Goal: Task Accomplishment & Management: Manage account settings

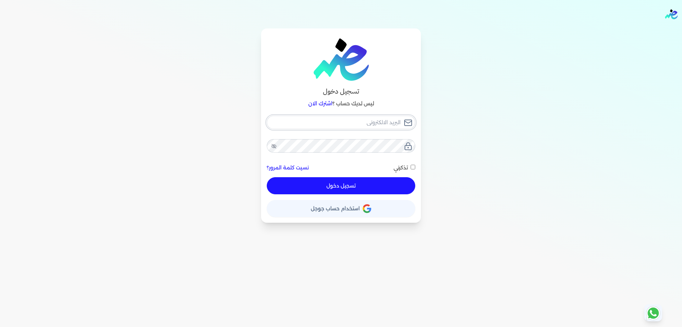
type input "[PERSON_NAME][EMAIL_ADDRESS][DOMAIN_NAME]"
click at [383, 186] on button "تسجيل دخول" at bounding box center [341, 185] width 149 height 17
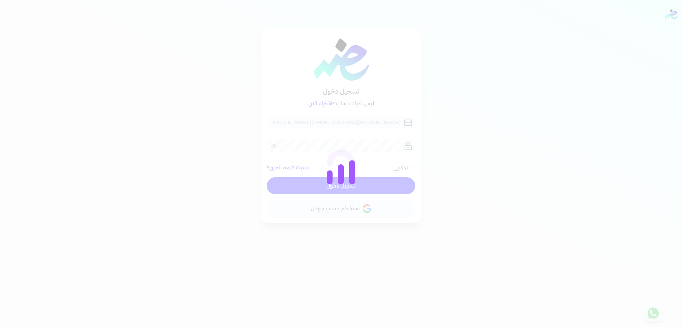
checkbox input "false"
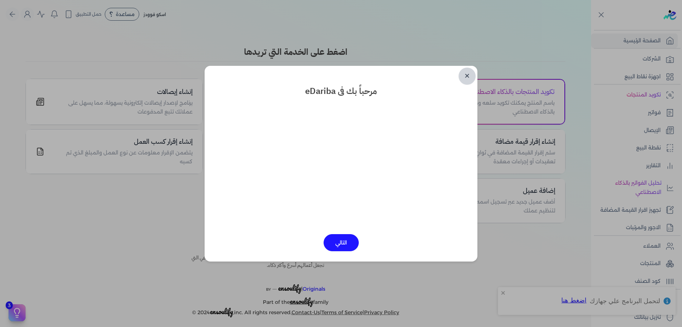
click at [475, 75] on div "✕ مرحباً بك فى eDariba التالي" at bounding box center [341, 163] width 273 height 195
click at [473, 75] on link "✕" at bounding box center [467, 76] width 17 height 17
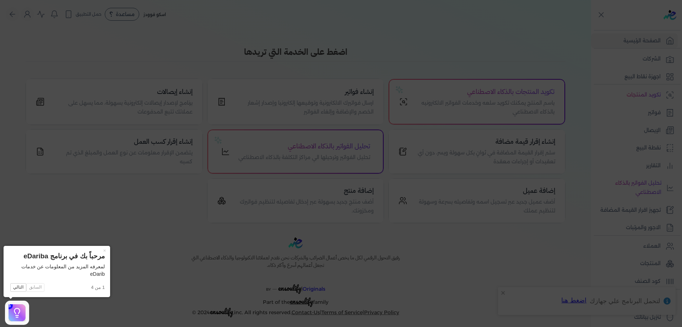
click at [419, 87] on icon at bounding box center [341, 163] width 682 height 327
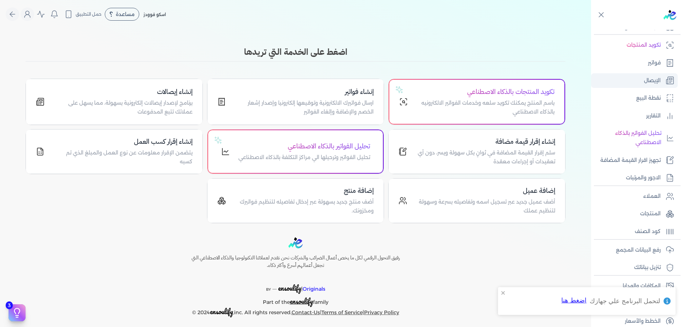
scroll to position [57, 0]
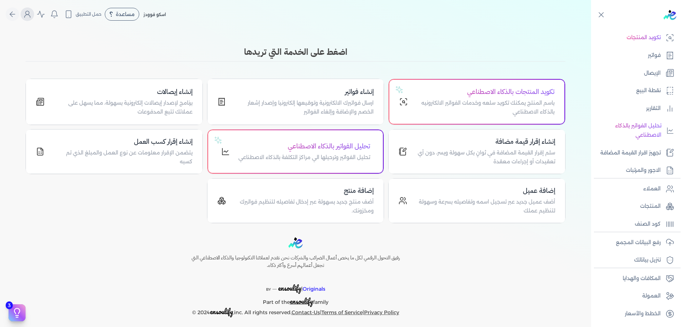
click at [33, 9] on button "Global" at bounding box center [28, 14] width 14 height 14
click at [30, 17] on icon "Global" at bounding box center [27, 14] width 9 height 9
click at [31, 16] on icon "Global" at bounding box center [27, 14] width 9 height 9
click at [145, 14] on div "اسكو فوودز مساعدة خدمة العملاء دليل المستخدم حمل التطبيق لا يوجد اشعارات مرحباً…" at bounding box center [86, 14] width 160 height 14
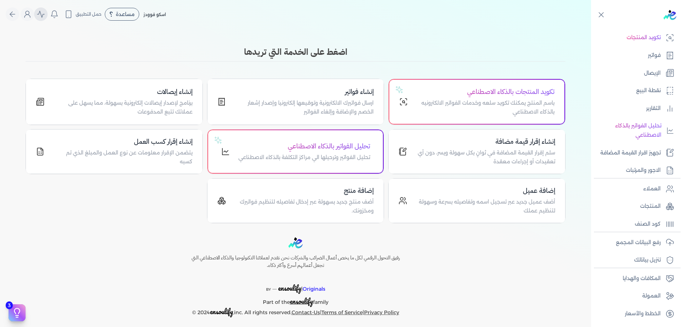
click at [38, 12] on button "Global" at bounding box center [41, 14] width 14 height 14
click at [32, 12] on icon "Global" at bounding box center [27, 14] width 9 height 9
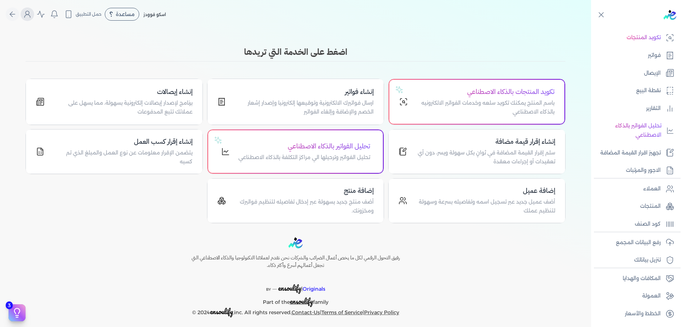
click at [32, 12] on icon "Global" at bounding box center [27, 14] width 9 height 9
click at [34, 12] on button "Global" at bounding box center [28, 14] width 14 height 14
click at [34, 14] on button "Global" at bounding box center [28, 14] width 14 height 14
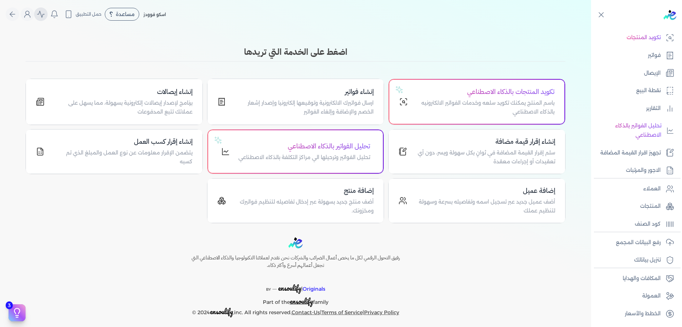
click at [37, 14] on button "Global" at bounding box center [41, 14] width 14 height 14
click at [34, 13] on button "Global" at bounding box center [28, 14] width 14 height 14
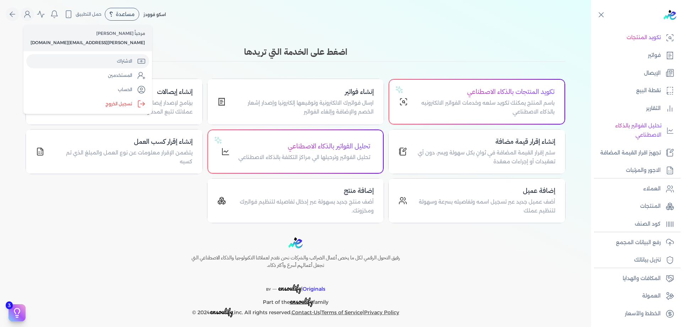
click at [137, 65] on icon "Global" at bounding box center [141, 61] width 9 height 9
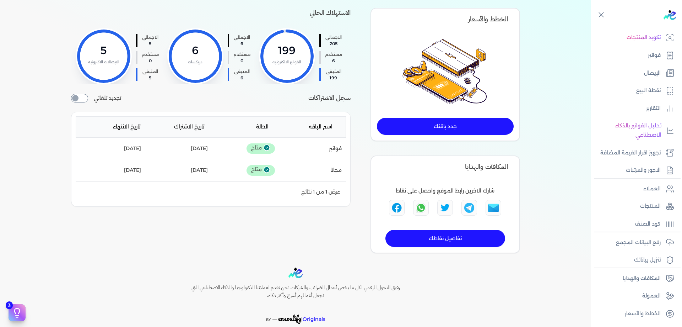
scroll to position [55, 0]
